Goal: Navigation & Orientation: Find specific page/section

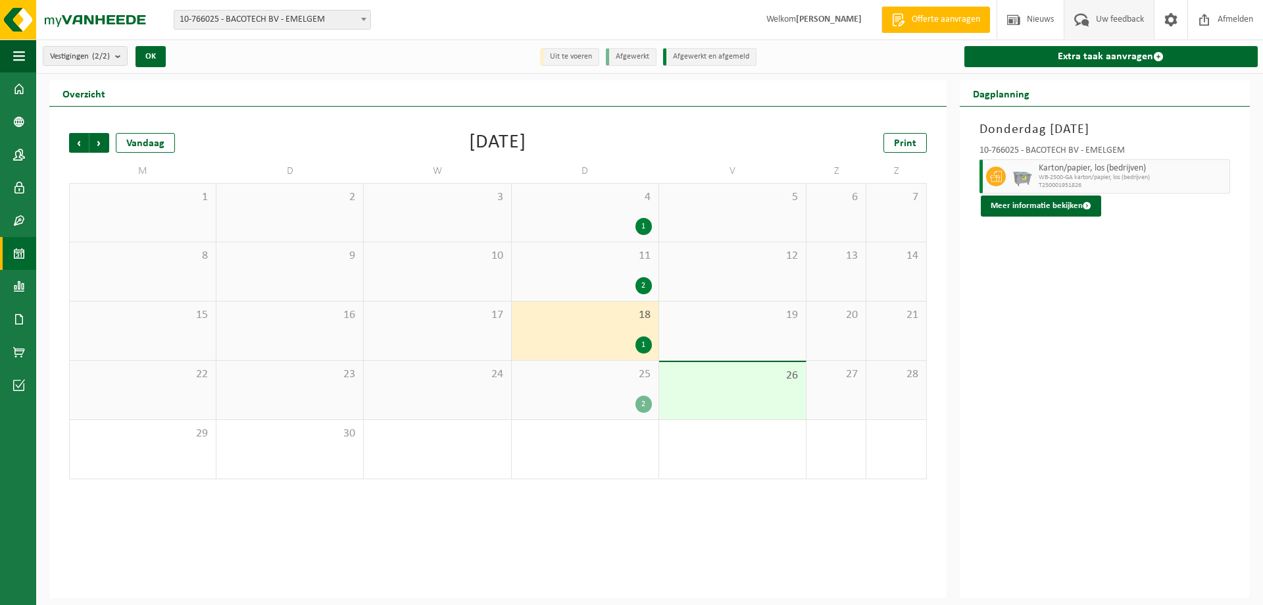
click at [1098, 17] on span "Uw feedback" at bounding box center [1120, 19] width 55 height 39
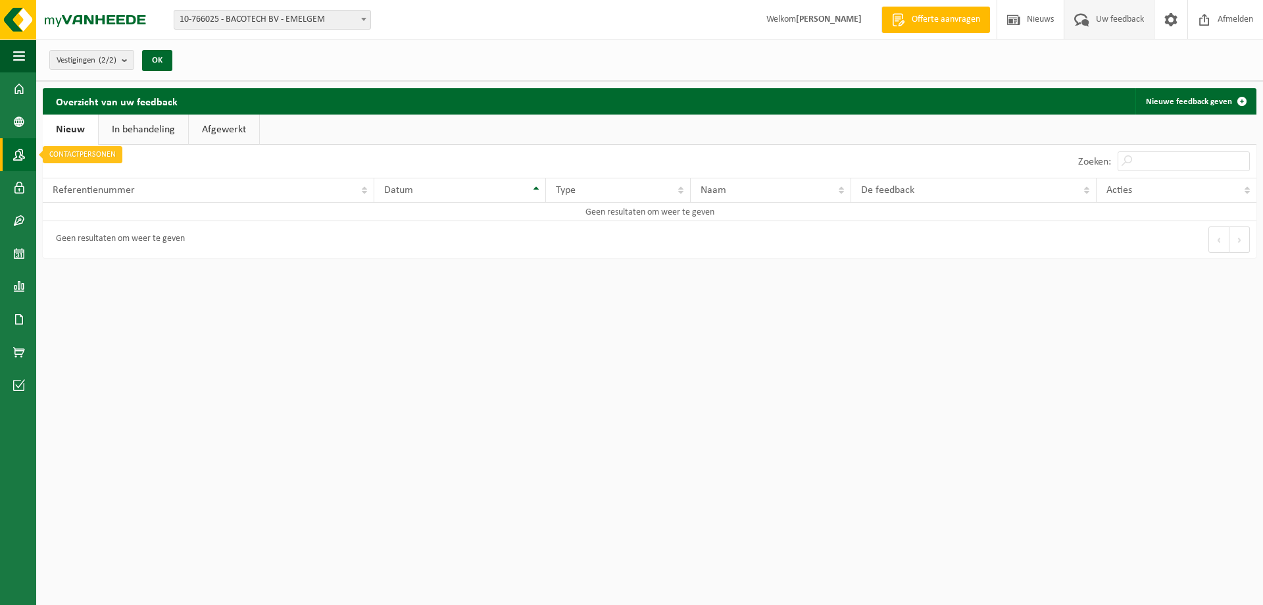
click at [18, 149] on span at bounding box center [19, 154] width 12 height 33
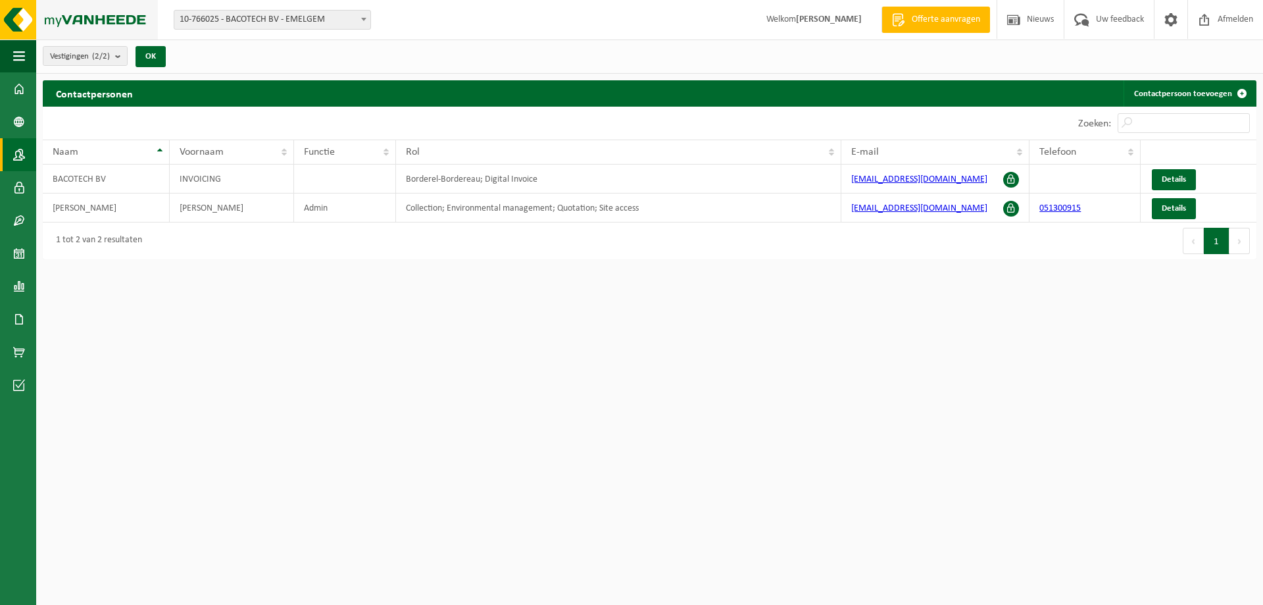
click at [24, 27] on img at bounding box center [79, 19] width 158 height 39
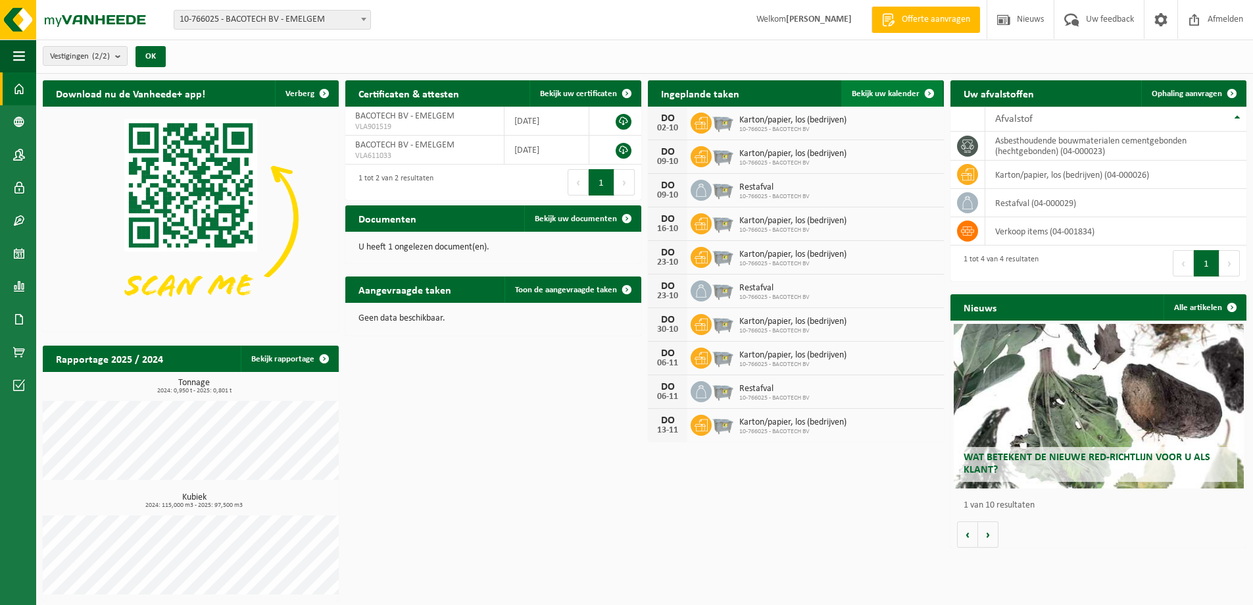
click at [888, 97] on span "Bekijk uw kalender" at bounding box center [886, 93] width 68 height 9
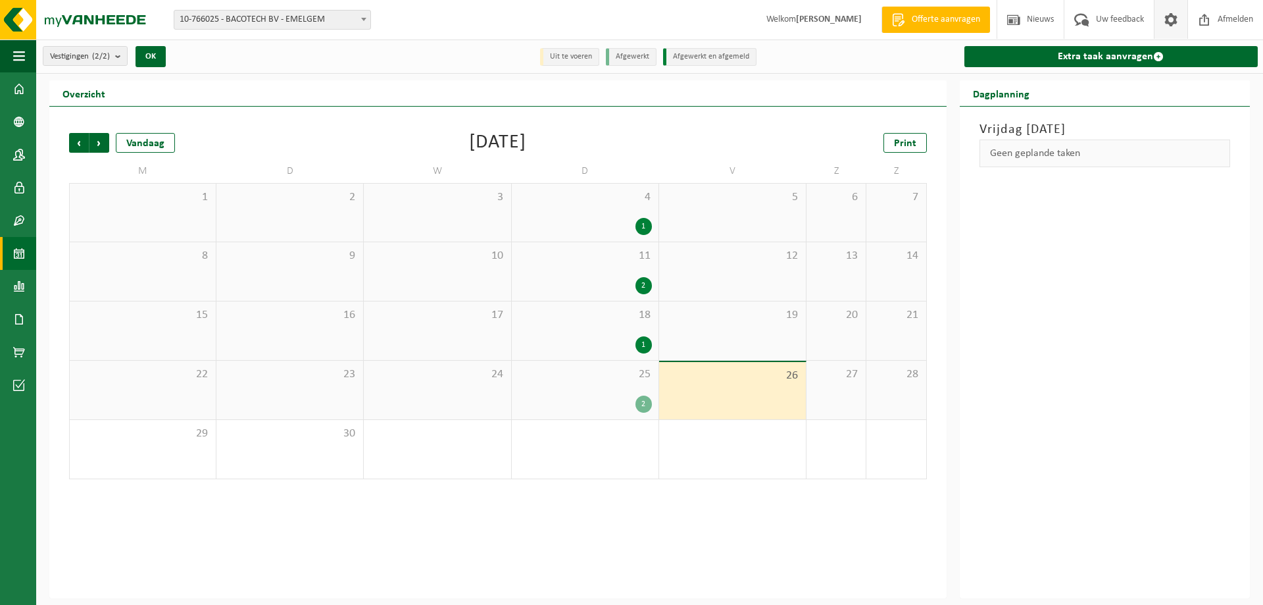
click at [1165, 21] on span at bounding box center [1171, 19] width 20 height 39
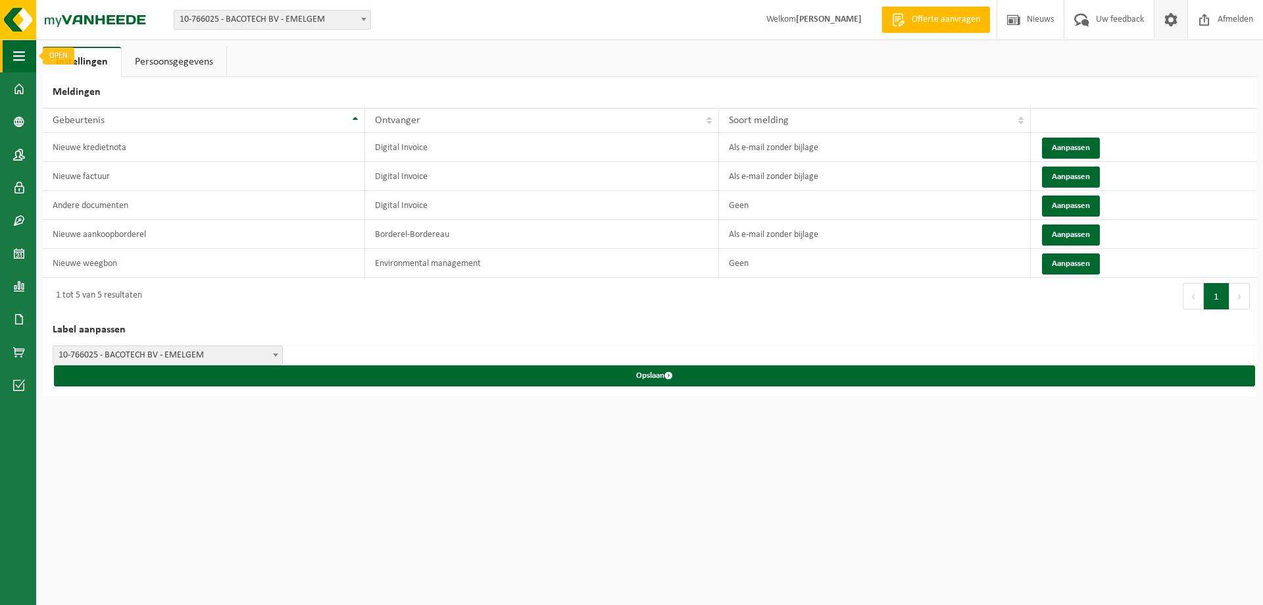
click at [13, 57] on button "Navigatie" at bounding box center [18, 55] width 36 height 33
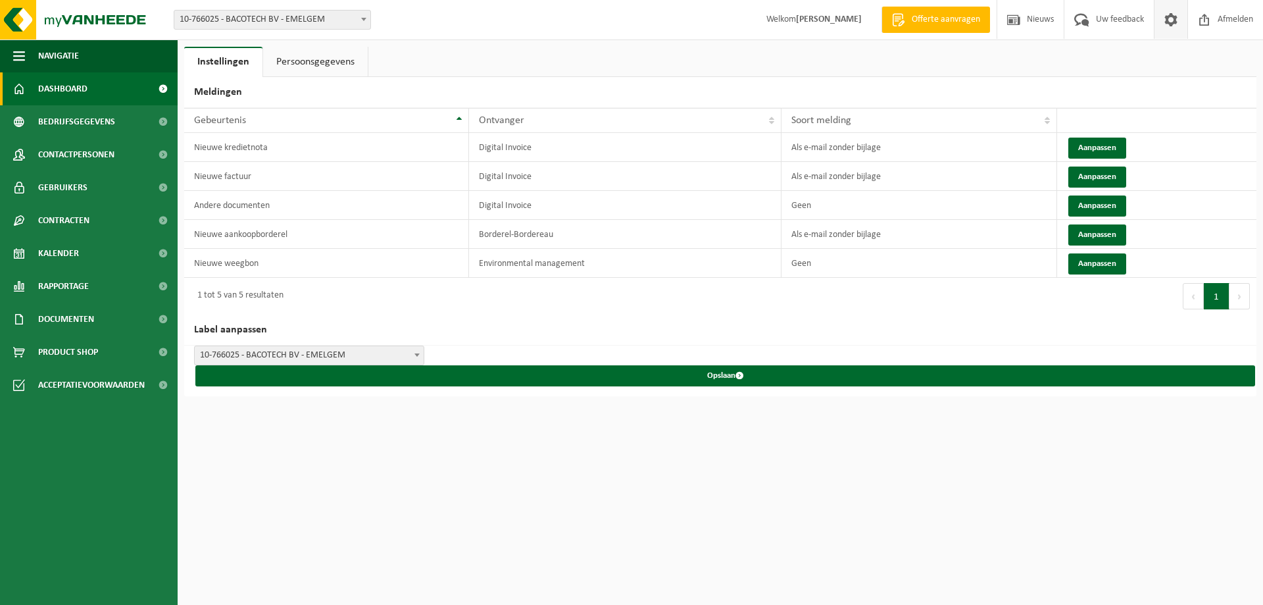
click at [86, 91] on span "Dashboard" at bounding box center [62, 88] width 49 height 33
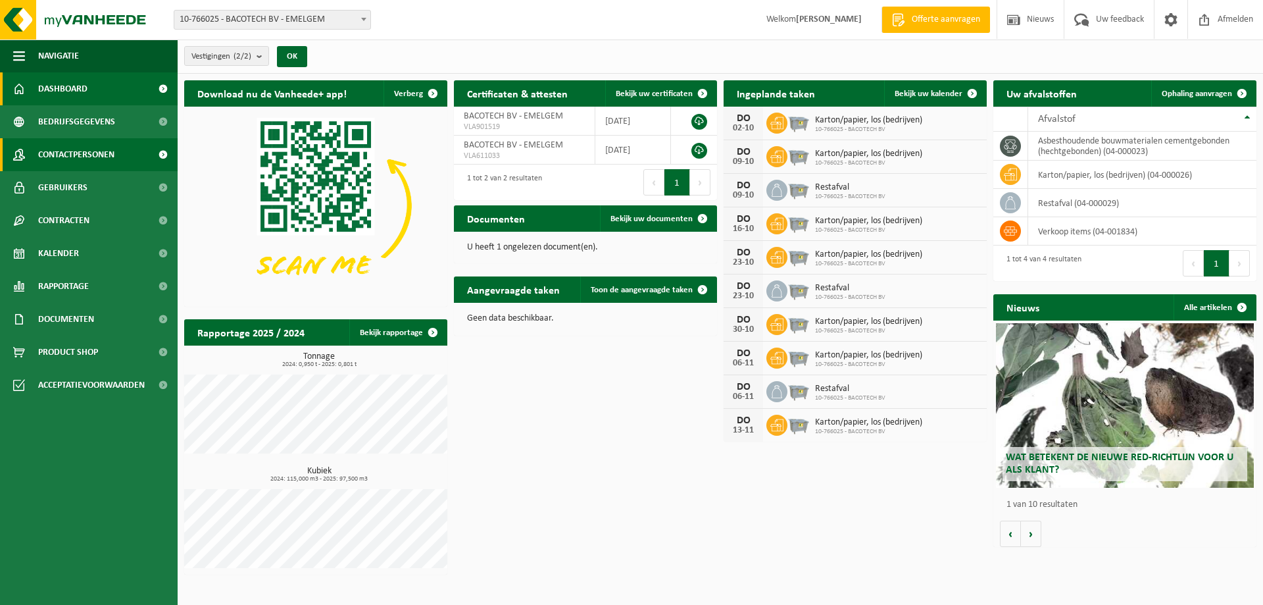
click at [103, 149] on span "Contactpersonen" at bounding box center [76, 154] width 76 height 33
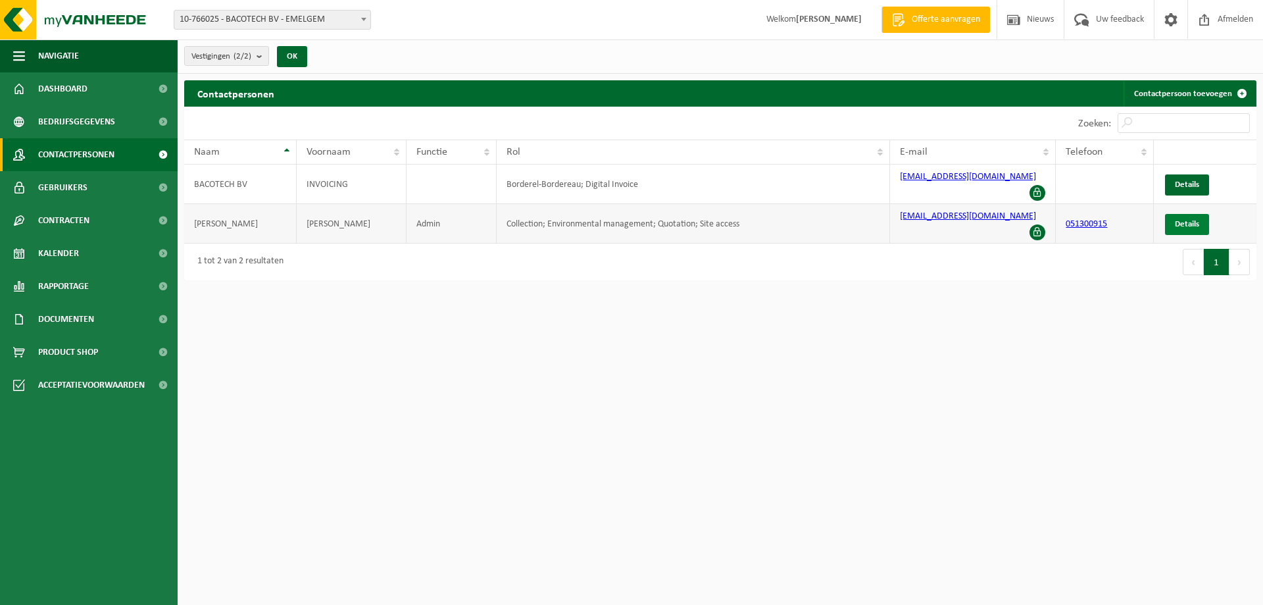
click at [1181, 220] on span "Details" at bounding box center [1187, 224] width 24 height 9
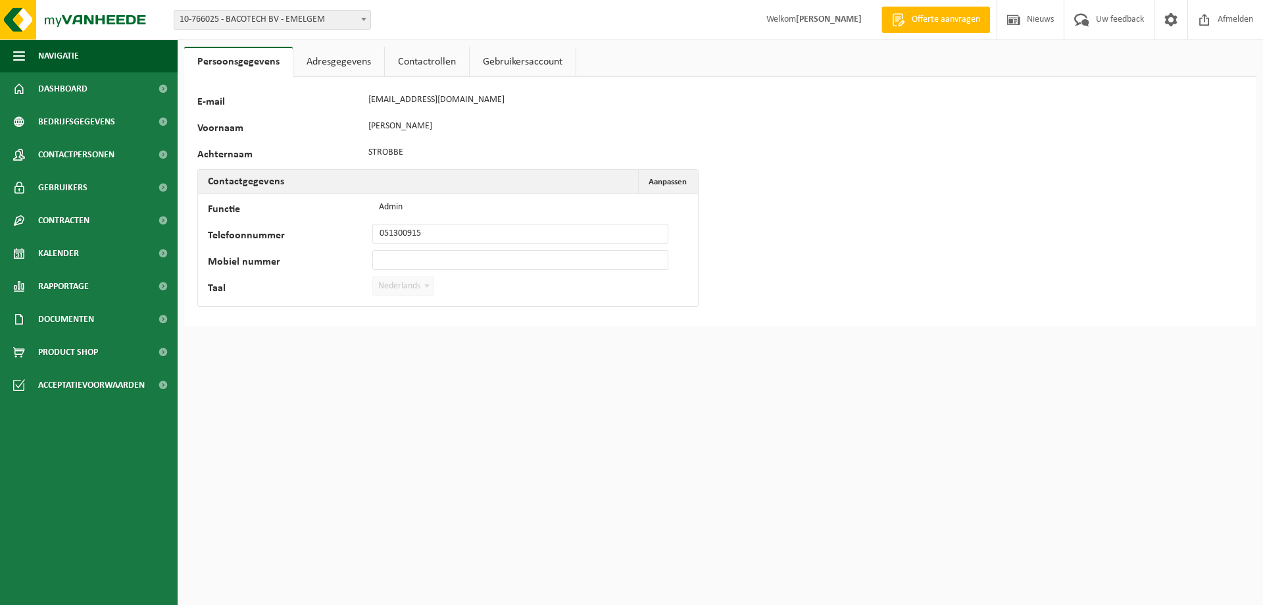
click at [334, 65] on link "Adresgegevens" at bounding box center [338, 62] width 91 height 30
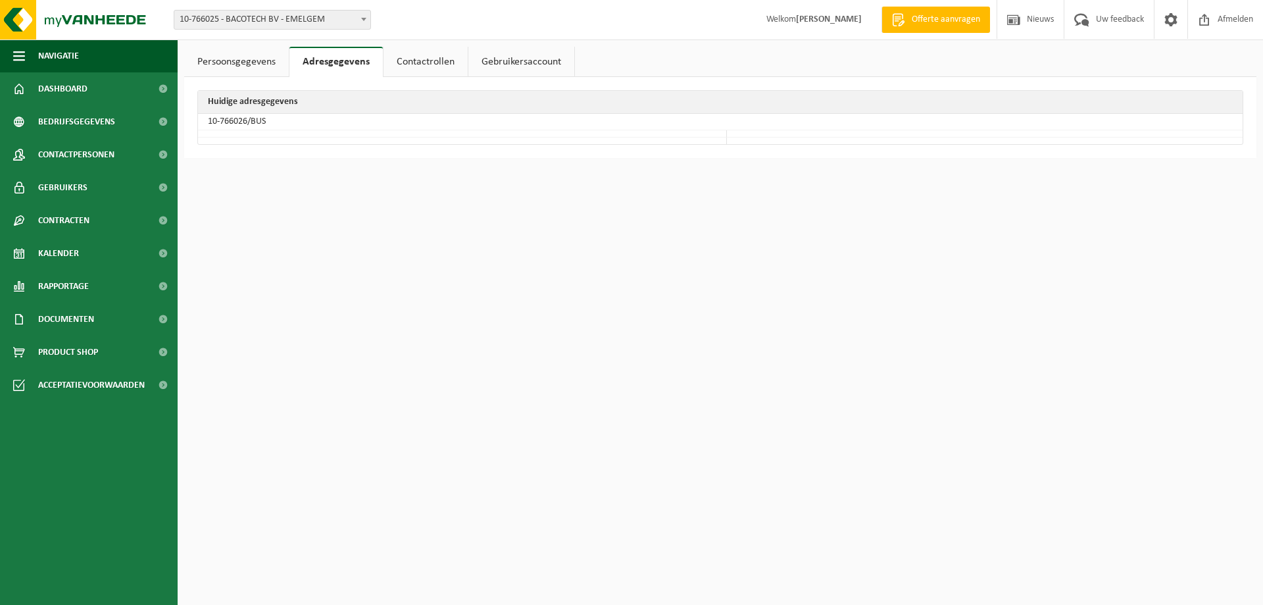
click at [424, 64] on link "Contactrollen" at bounding box center [426, 62] width 84 height 30
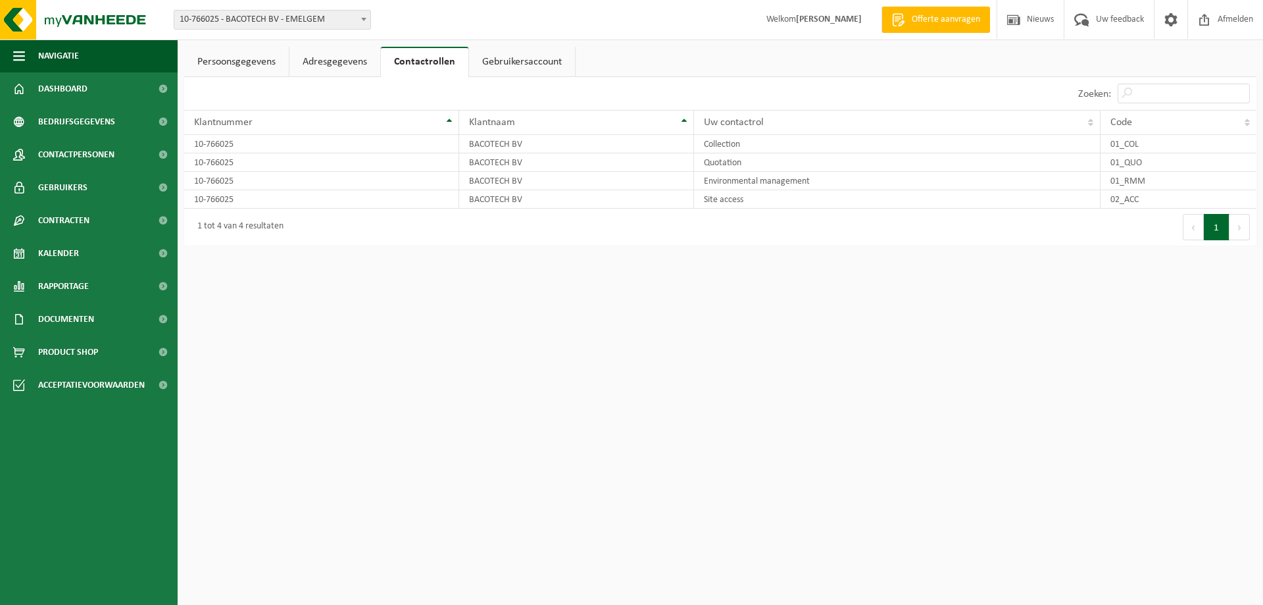
click at [481, 58] on link "Gebruikersaccount" at bounding box center [522, 62] width 106 height 30
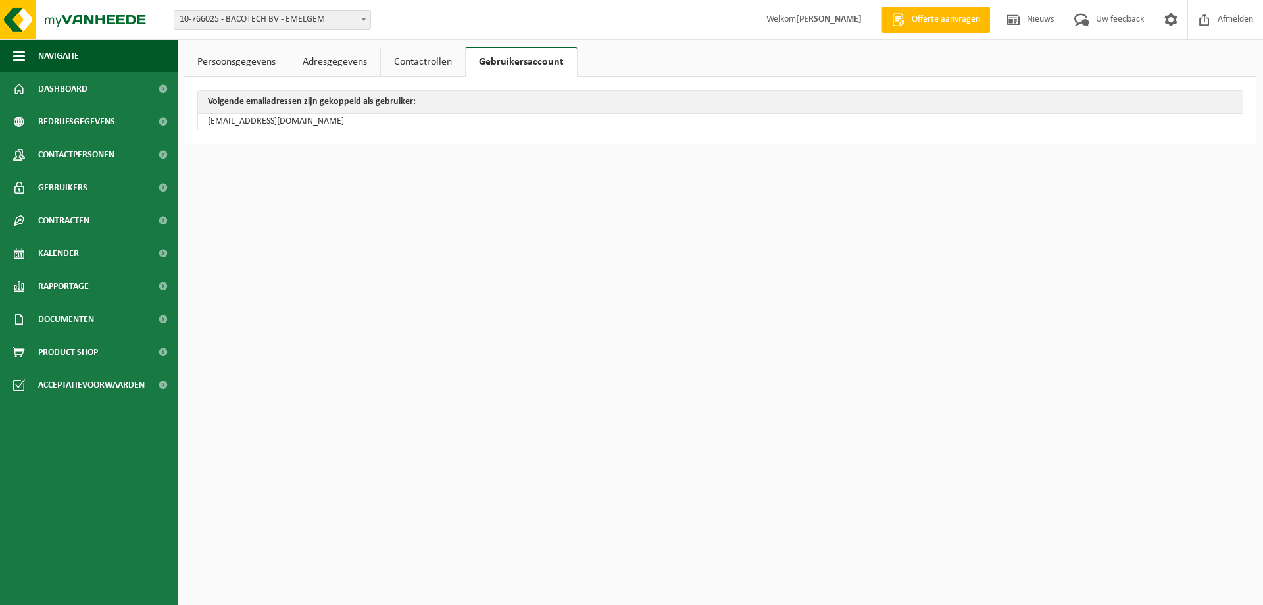
click at [226, 65] on link "Persoonsgegevens" at bounding box center [236, 62] width 105 height 30
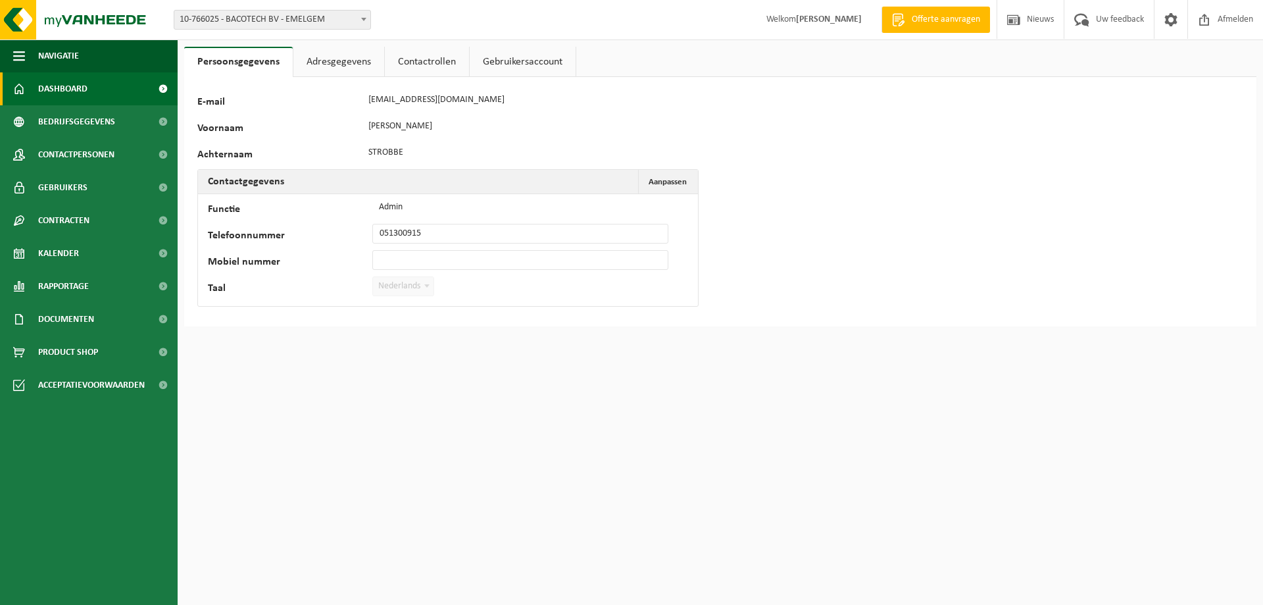
click at [75, 87] on span "Dashboard" at bounding box center [62, 88] width 49 height 33
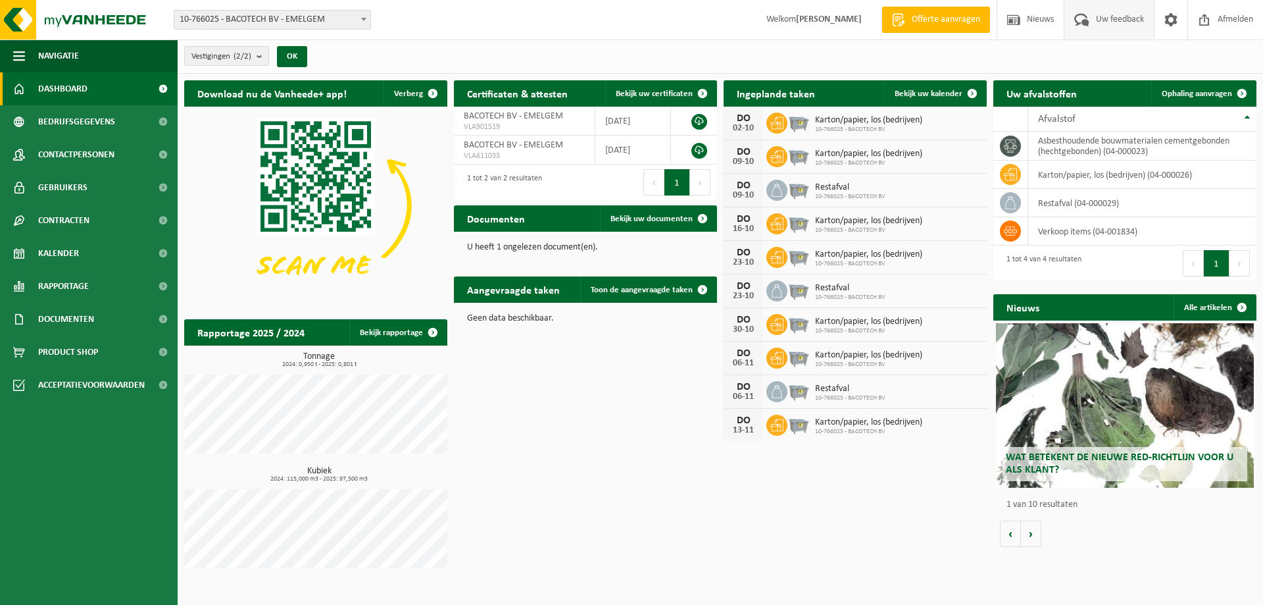
click at [1090, 14] on span at bounding box center [1082, 19] width 22 height 39
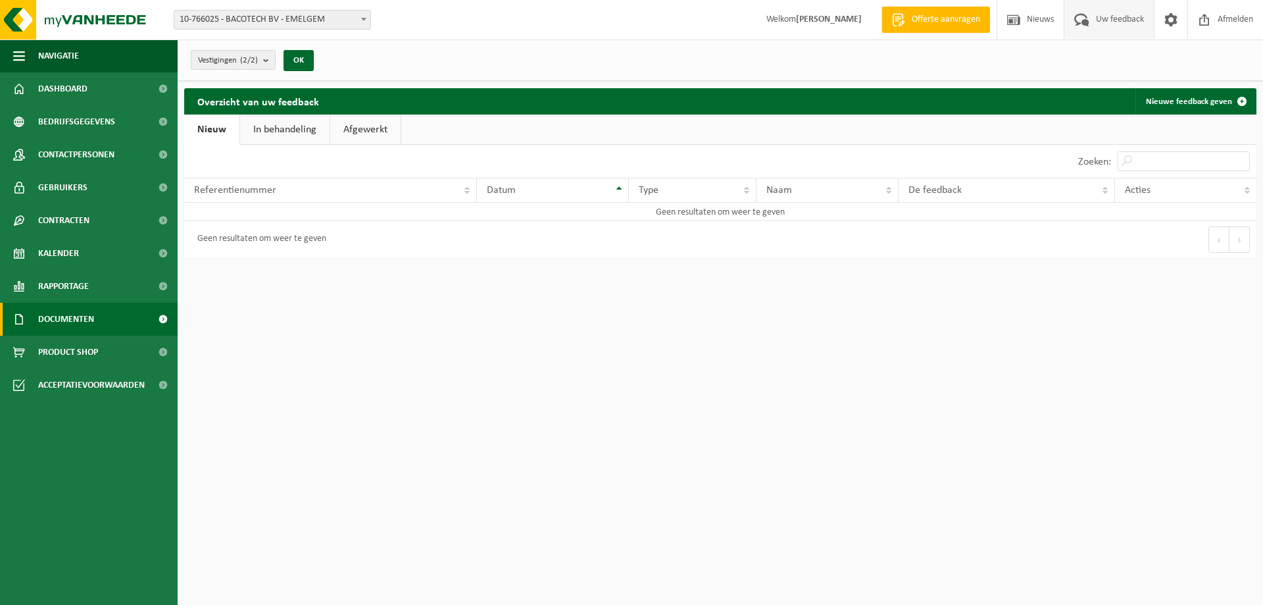
click at [83, 316] on span "Documenten" at bounding box center [66, 319] width 56 height 33
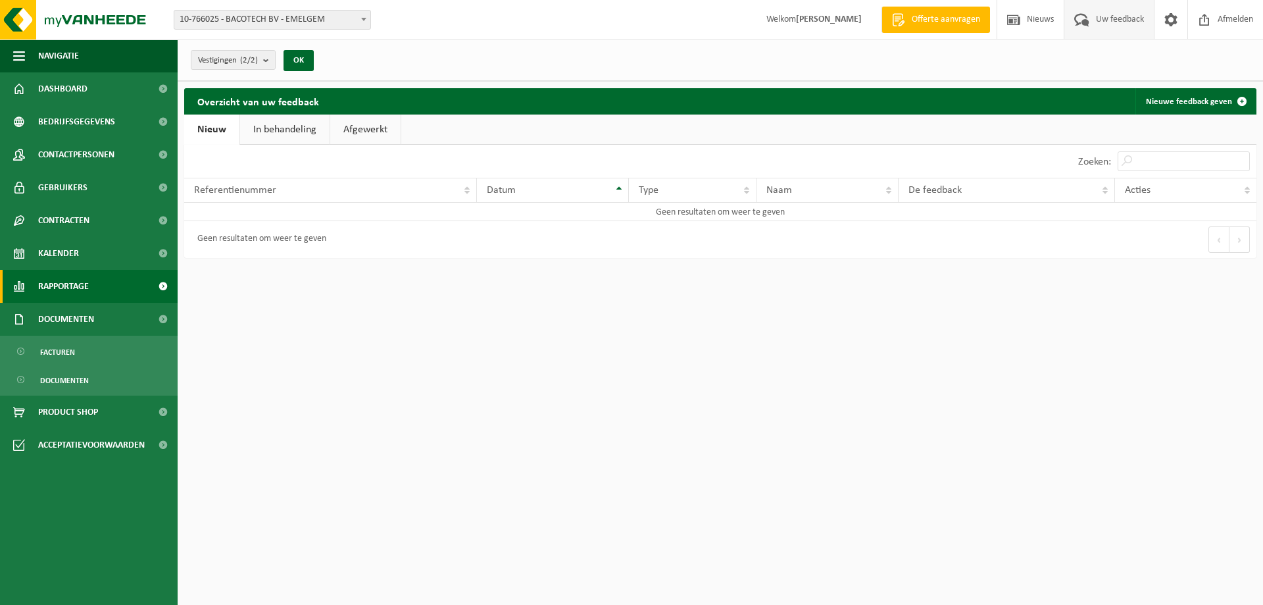
click at [72, 284] on span "Rapportage" at bounding box center [63, 286] width 51 height 33
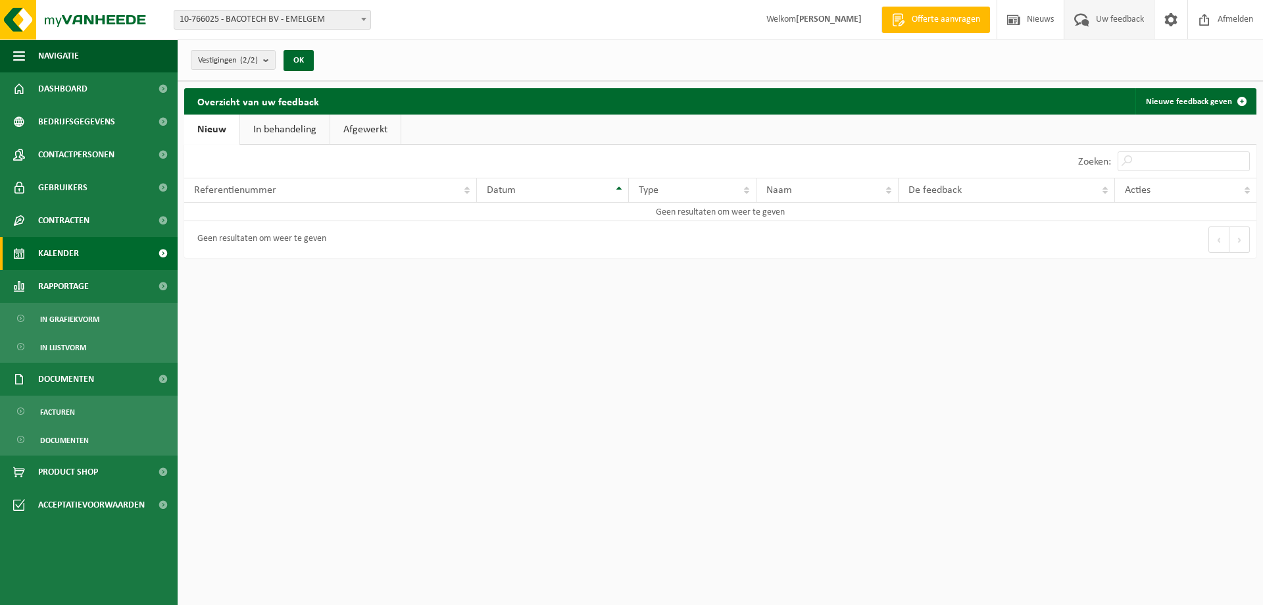
click at [68, 253] on span "Kalender" at bounding box center [58, 253] width 41 height 33
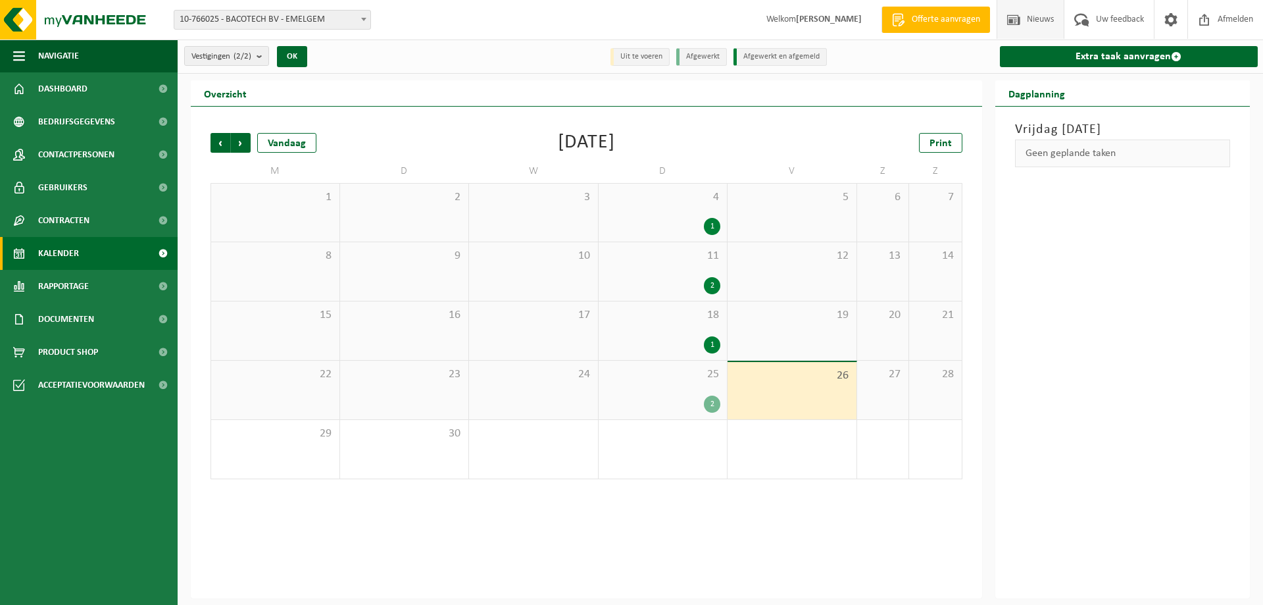
click at [1024, 20] on span "Nieuws" at bounding box center [1041, 19] width 34 height 39
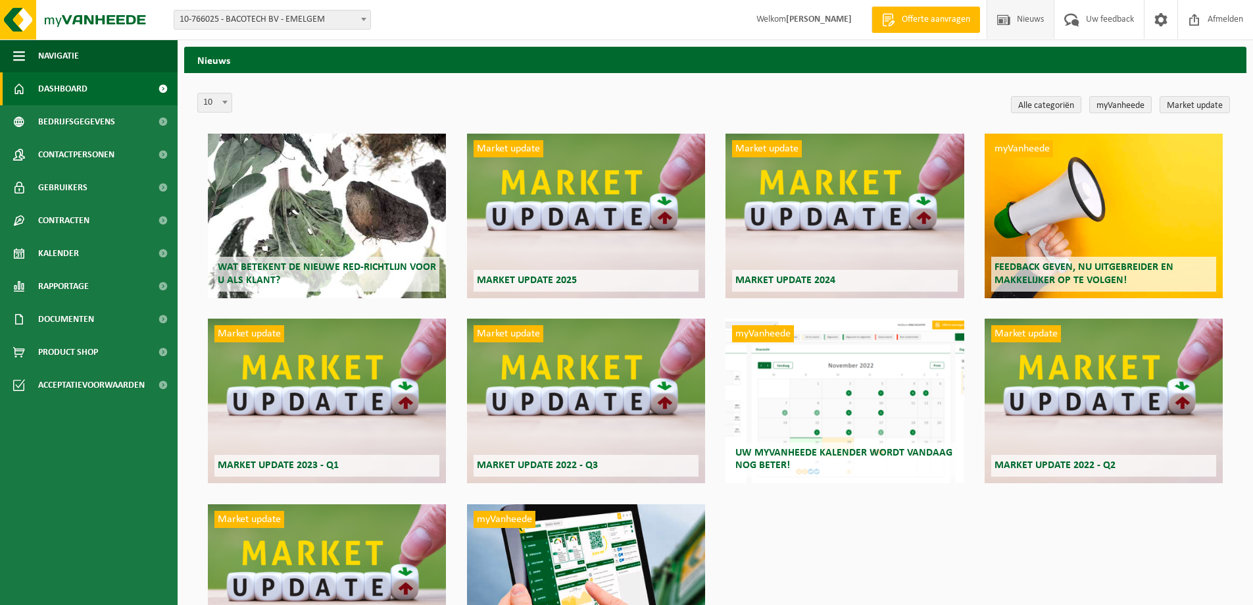
click at [113, 83] on link "Dashboard" at bounding box center [89, 88] width 178 height 33
